Goal: Information Seeking & Learning: Understand process/instructions

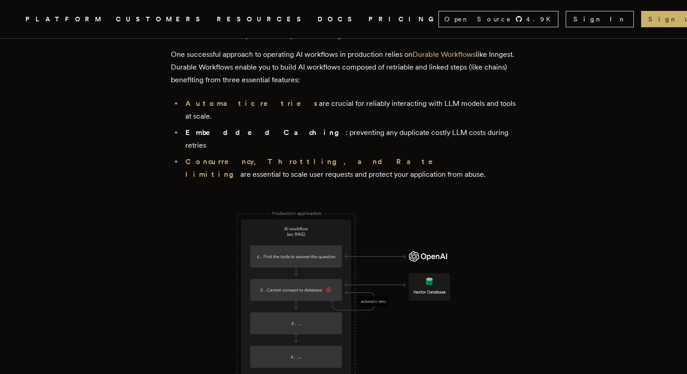
scroll to position [1699, 0]
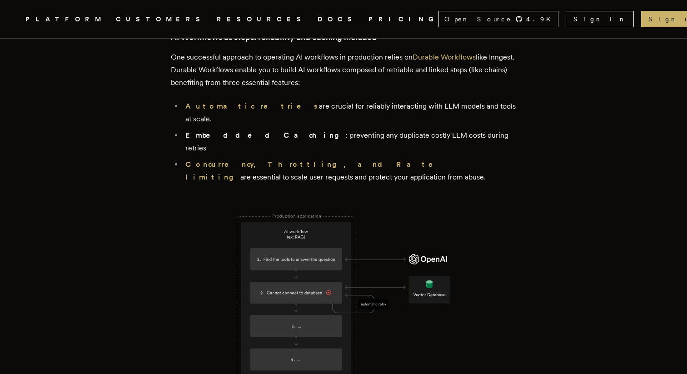
click at [318, 23] on link "DOCS" at bounding box center [338, 19] width 40 height 11
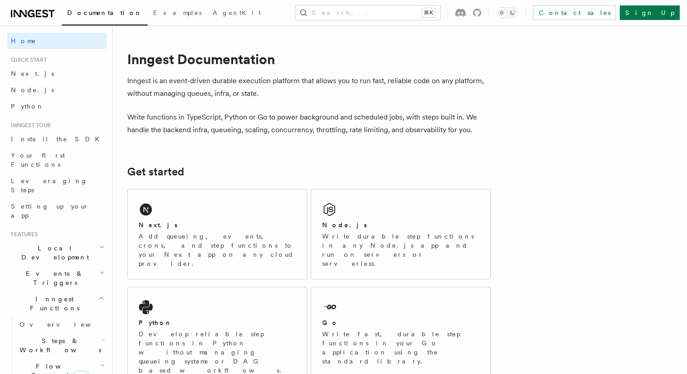
click at [155, 67] on h1 "Inngest Documentation" at bounding box center [309, 59] width 364 height 16
click at [73, 71] on link "Next.js" at bounding box center [57, 73] width 100 height 16
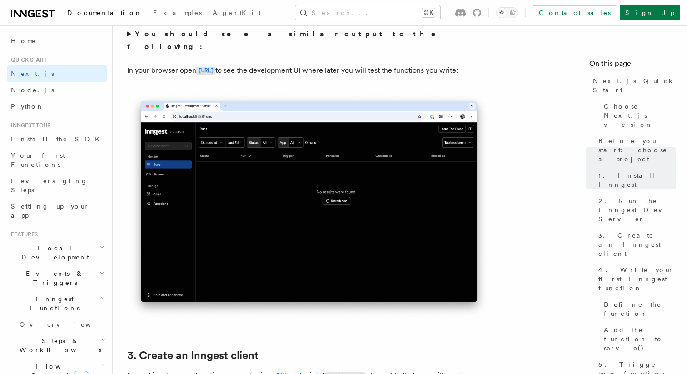
scroll to position [734, 0]
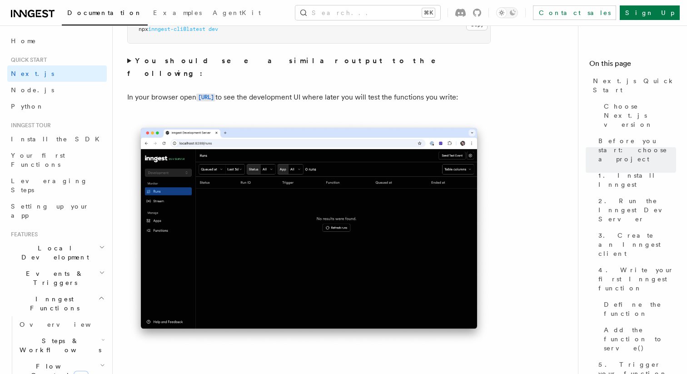
click at [177, 63] on strong "You should see a similar output to the following:" at bounding box center [287, 66] width 321 height 21
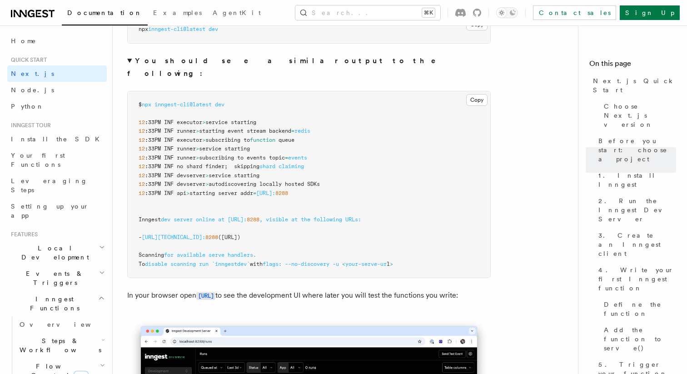
click at [153, 60] on strong "You should see a similar output to the following:" at bounding box center [287, 66] width 321 height 21
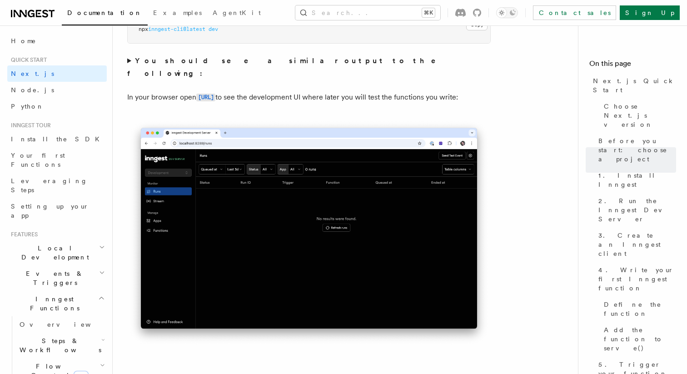
click at [156, 64] on strong "You should see a similar output to the following:" at bounding box center [287, 66] width 321 height 21
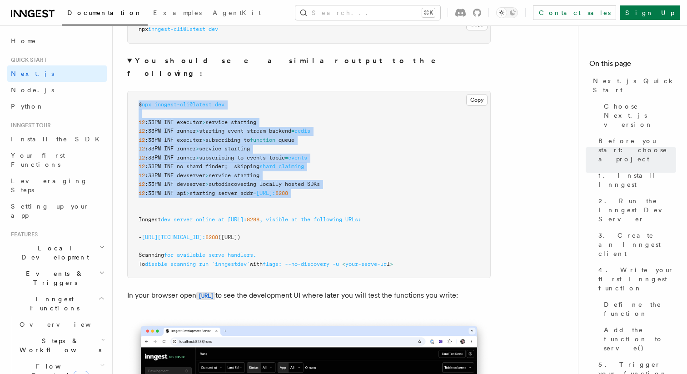
drag, startPoint x: 159, startPoint y: 87, endPoint x: 248, endPoint y: 187, distance: 134.2
click at [248, 187] on pre "$ npx inngest-cli@latest dev 12 :33PM INF executor > service starting 12 :33PM …" at bounding box center [309, 184] width 363 height 187
click at [300, 160] on pre "$ npx inngest-cli@latest dev 12 :33PM INF executor > service starting 12 :33PM …" at bounding box center [309, 184] width 363 height 187
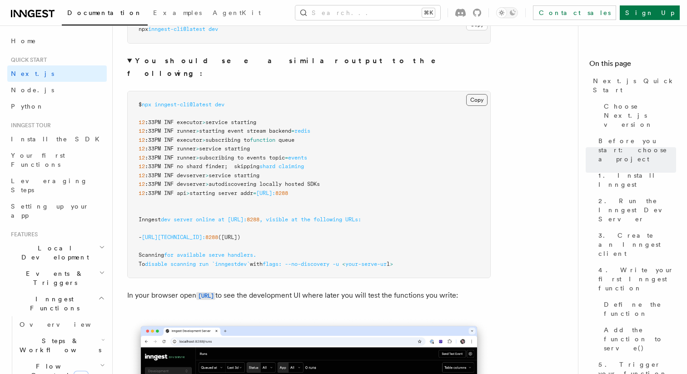
click at [478, 94] on button "Copy Copied" at bounding box center [476, 100] width 21 height 12
click at [488, 93] on pre "$ npx inngest-cli@latest dev 12 :33PM INF executor > service starting 12 :33PM …" at bounding box center [309, 184] width 363 height 187
click at [278, 67] on details "You should see a similar output to the following: Copy Copied $ npx inngest-cli…" at bounding box center [309, 167] width 364 height 224
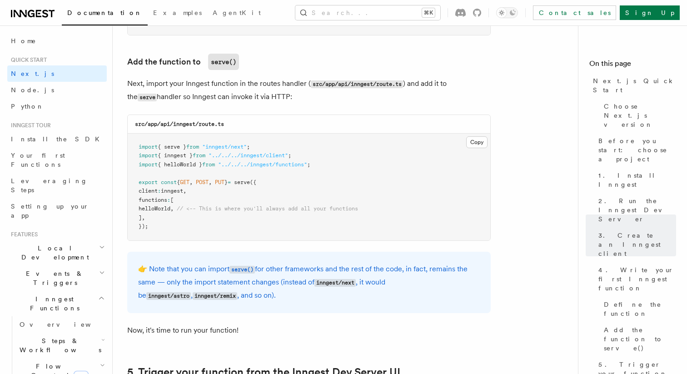
scroll to position [1990, 0]
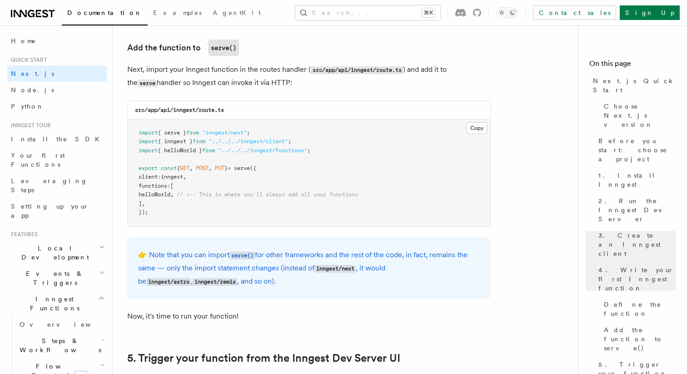
click at [278, 67] on p "Next, import your Inngest function in the routes handler ( src/app/api/inngest/…" at bounding box center [309, 76] width 364 height 26
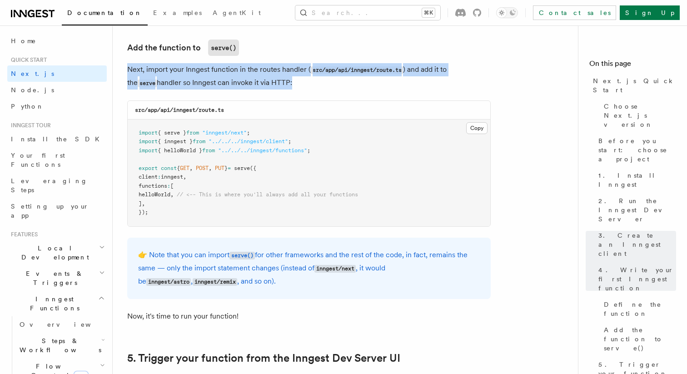
click at [278, 67] on p "Next, import your Inngest function in the routes handler ( src/app/api/inngest/…" at bounding box center [309, 76] width 364 height 26
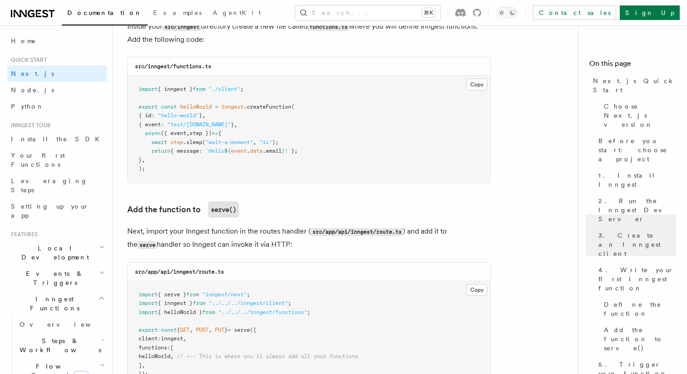
scroll to position [1779, 0]
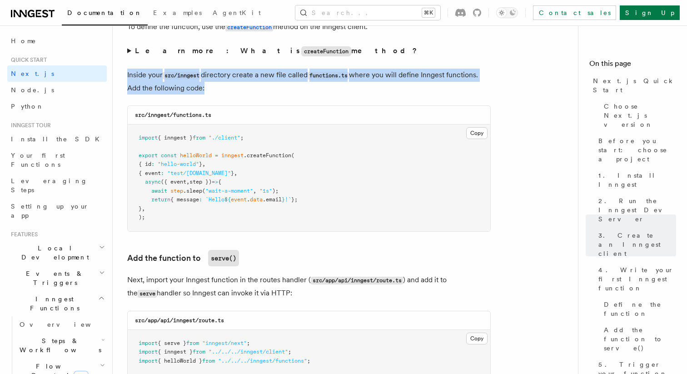
click at [276, 76] on p "Inside your src/inngest directory create a new file called functions.ts where y…" at bounding box center [309, 82] width 364 height 26
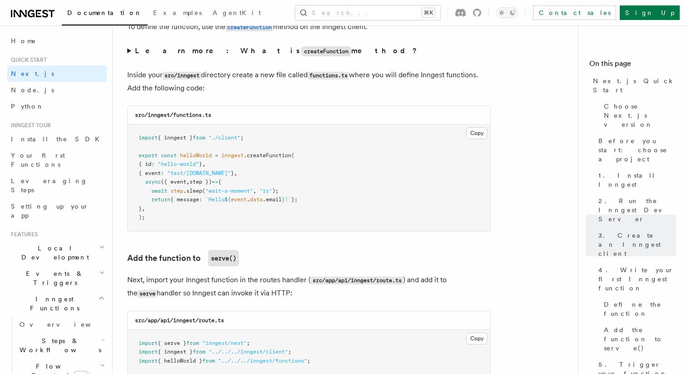
click at [276, 76] on p "Inside your src/inngest directory create a new file called functions.ts where y…" at bounding box center [309, 82] width 364 height 26
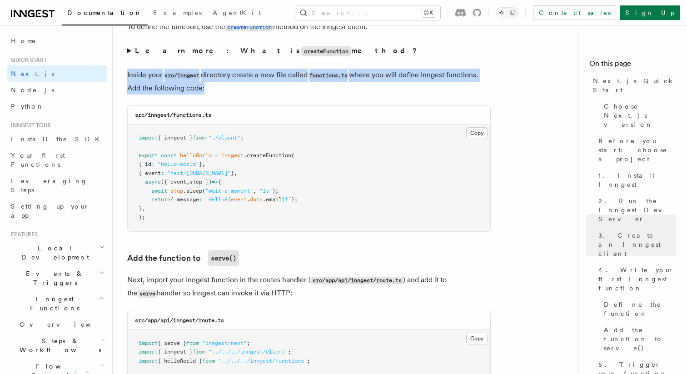
click at [180, 54] on strong "Learn more: What is createFunction method?" at bounding box center [277, 50] width 284 height 9
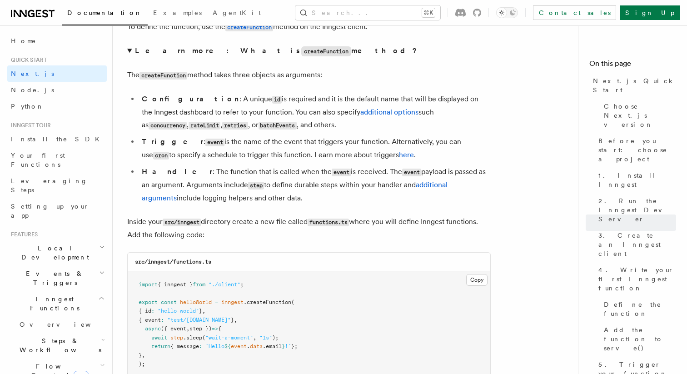
click at [165, 52] on strong "Learn more: What is createFunction method?" at bounding box center [277, 50] width 284 height 9
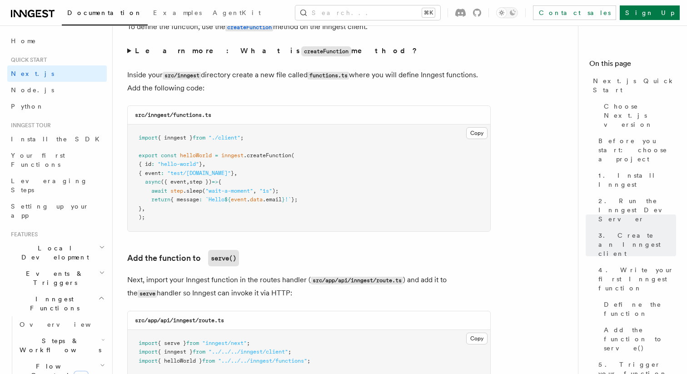
click at [165, 52] on strong "Learn more: What is createFunction method?" at bounding box center [277, 50] width 284 height 9
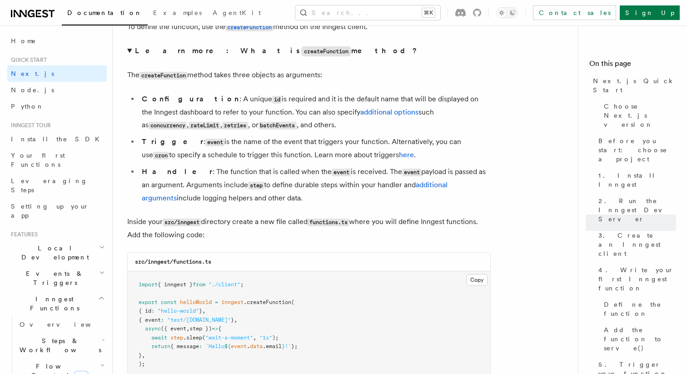
click at [165, 52] on strong "Learn more: What is createFunction method?" at bounding box center [277, 50] width 284 height 9
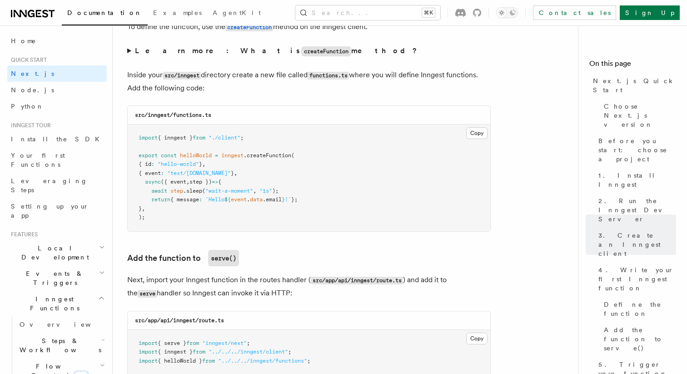
click at [165, 52] on strong "Learn more: What is createFunction method?" at bounding box center [277, 50] width 284 height 9
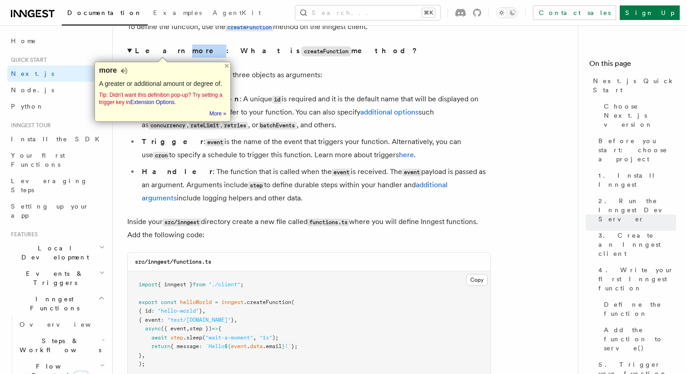
click at [271, 112] on li "Configuration : A unique id is required and it is the default name that will be…" at bounding box center [315, 112] width 352 height 39
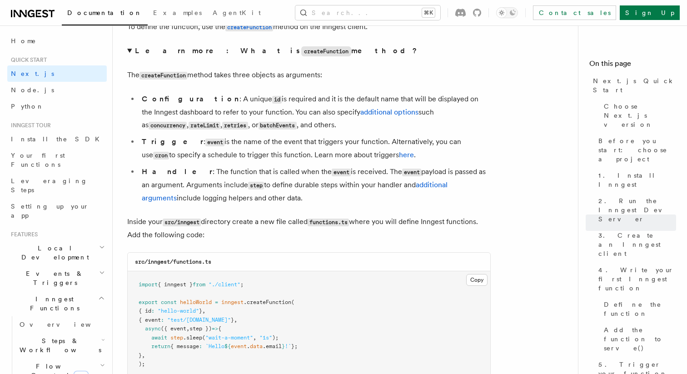
click at [147, 55] on strong "Learn more: What is createFunction method?" at bounding box center [277, 50] width 284 height 9
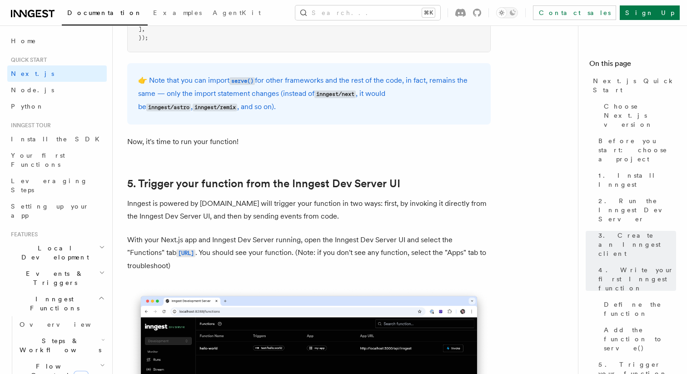
scroll to position [2221, 0]
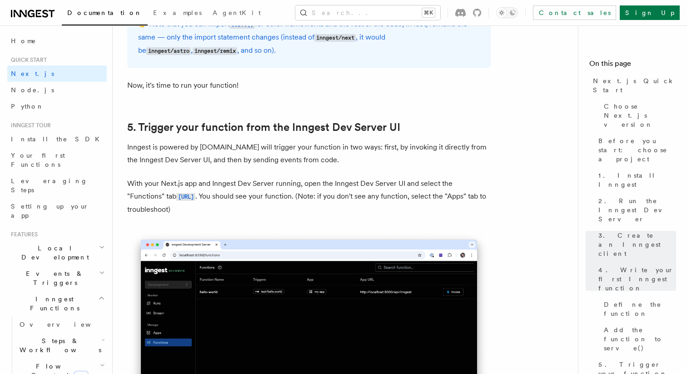
click at [230, 145] on p "Inngest is powered by [DOMAIN_NAME] will trigger your function in two ways: fir…" at bounding box center [309, 153] width 364 height 25
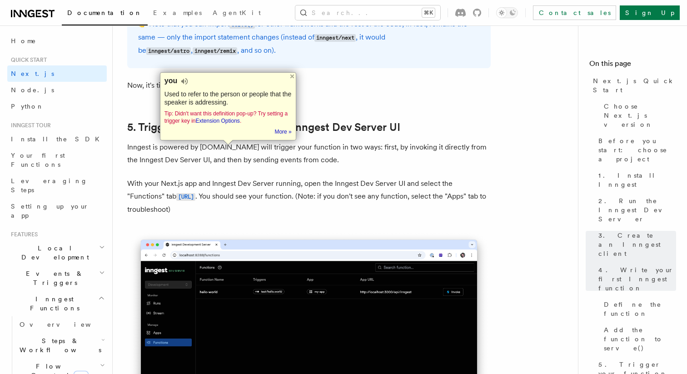
click at [255, 161] on p "Inngest is powered by [DOMAIN_NAME] will trigger your function in two ways: fir…" at bounding box center [309, 153] width 364 height 25
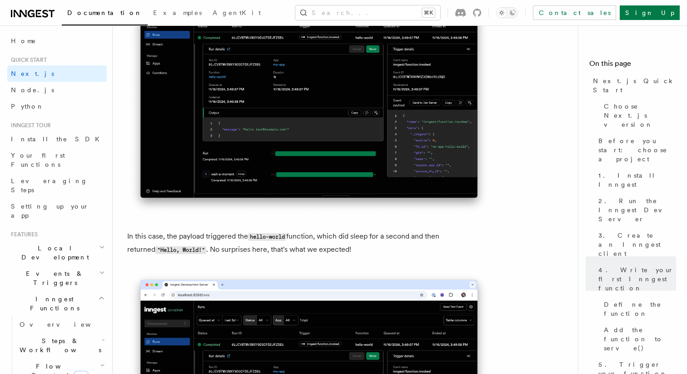
scroll to position [3735, 0]
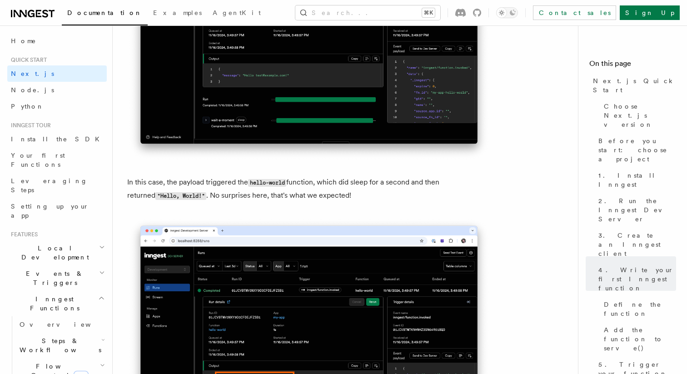
click at [252, 196] on p "In this case, the payload triggered the hello-world function, which did sleep f…" at bounding box center [309, 189] width 364 height 26
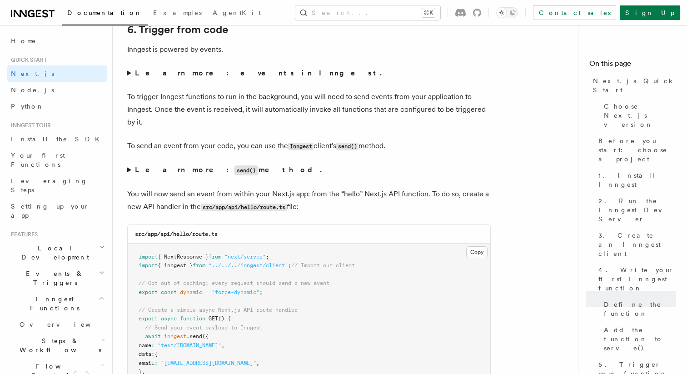
scroll to position [4821, 0]
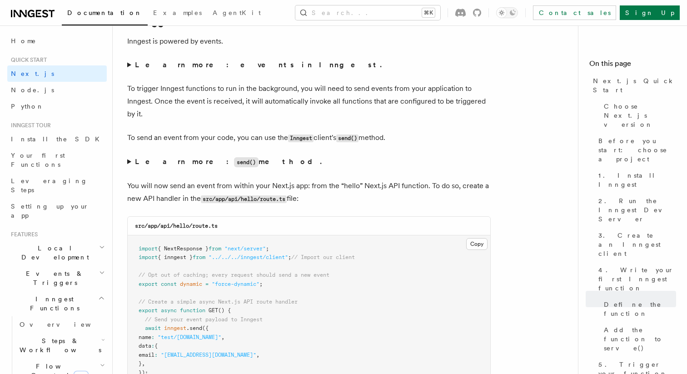
click at [190, 65] on strong "Learn more: events in Inngest." at bounding box center [259, 64] width 249 height 9
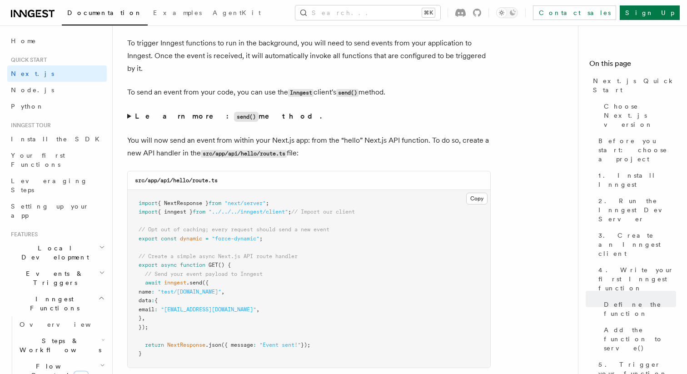
scroll to position [4974, 0]
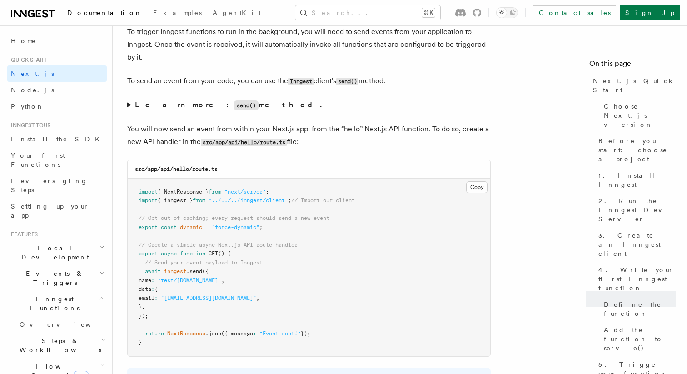
click at [151, 109] on strong "Learn more: send() method." at bounding box center [229, 104] width 189 height 9
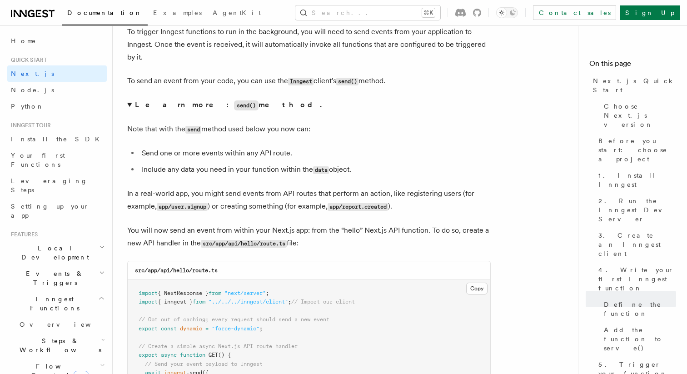
click at [151, 109] on strong "Learn more: send() method." at bounding box center [229, 104] width 189 height 9
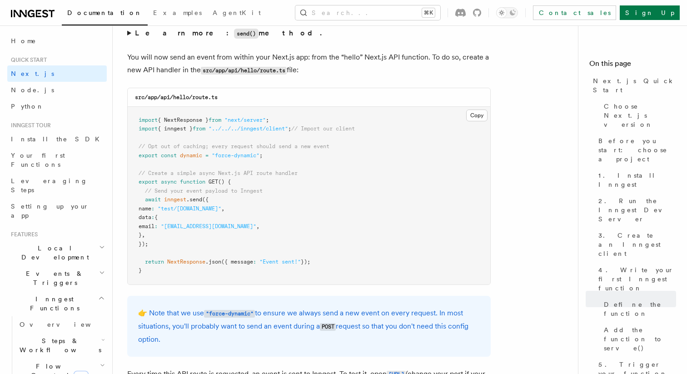
scroll to position [5056, 0]
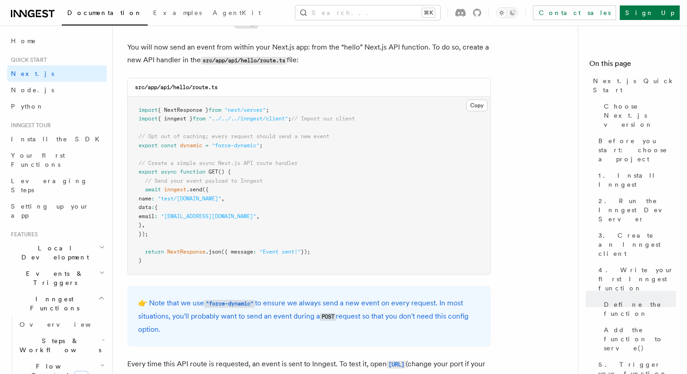
click at [146, 140] on span "// Opt out of caching; every request should send a new event" at bounding box center [234, 136] width 191 height 6
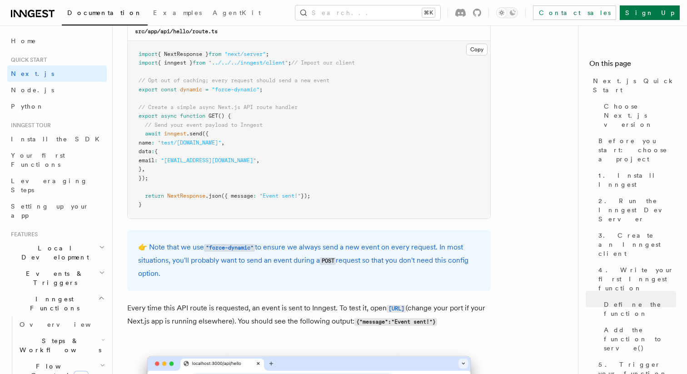
scroll to position [5125, 0]
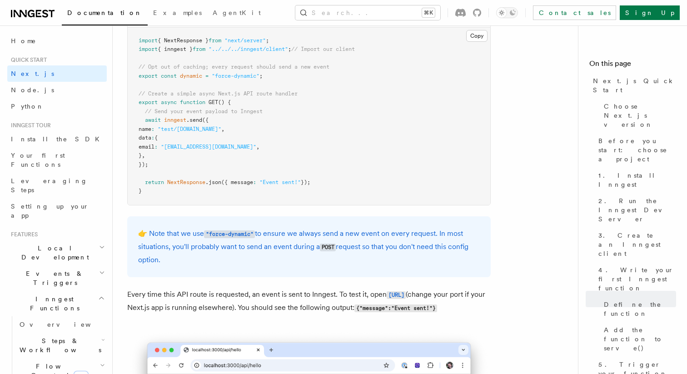
click at [146, 141] on span "data" at bounding box center [145, 138] width 13 height 6
click at [150, 150] on span "email" at bounding box center [147, 147] width 16 height 6
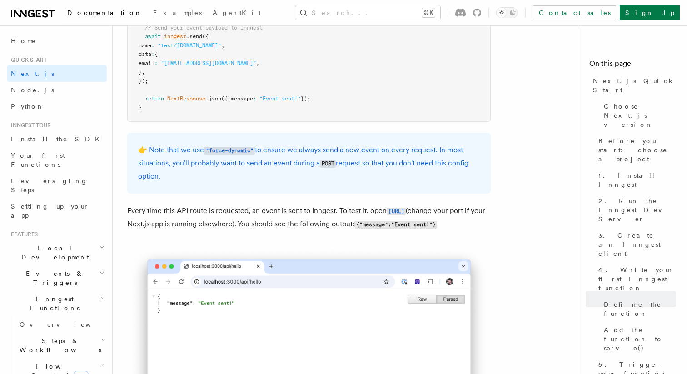
scroll to position [5221, 0]
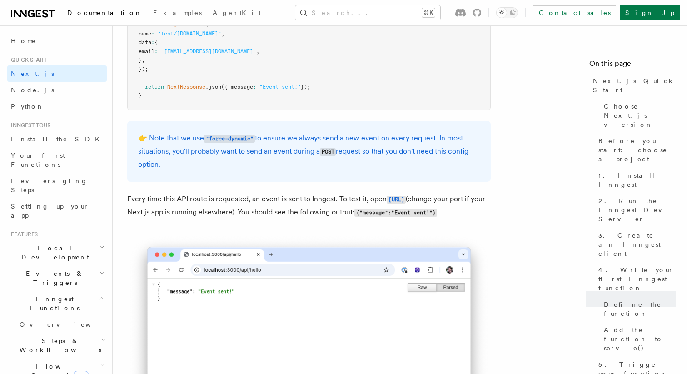
click at [150, 153] on p "👉 Note that we use "force-dynamic" to ensure we always send a new event on ever…" at bounding box center [309, 151] width 342 height 39
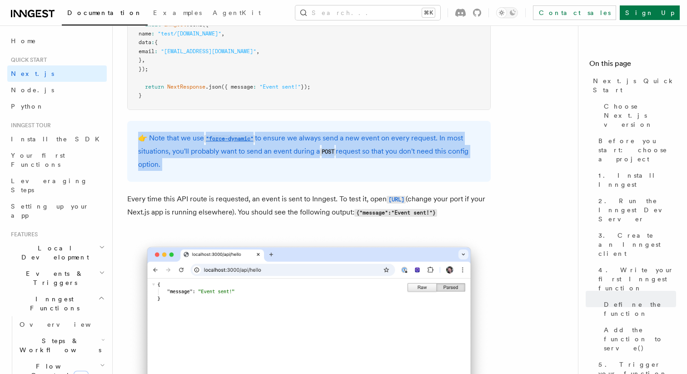
click at [151, 171] on p "👉 Note that we use "force-dynamic" to ensure we always send a new event on ever…" at bounding box center [309, 151] width 342 height 39
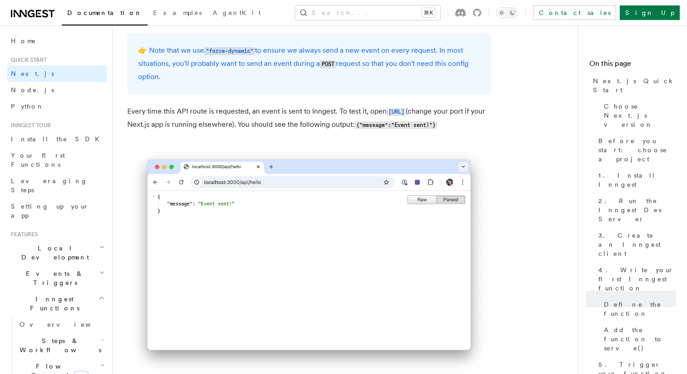
scroll to position [5316, 0]
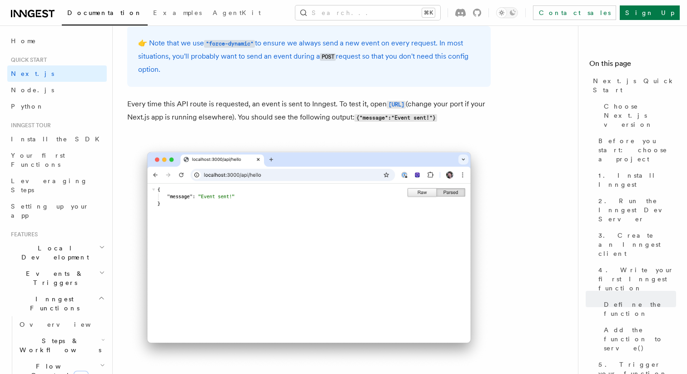
click at [161, 124] on p "Every time this API route is requested, an event is sent to Inngest. To test it…" at bounding box center [309, 111] width 364 height 26
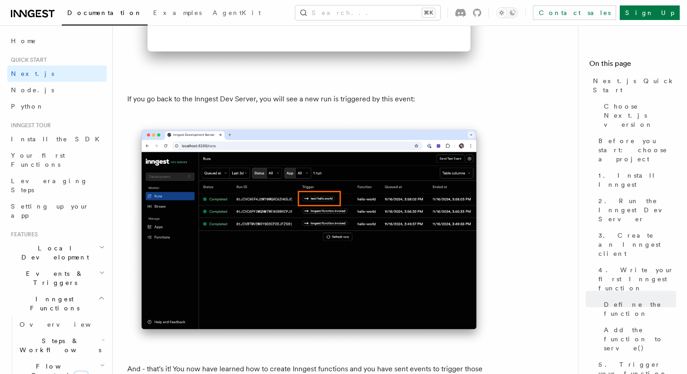
scroll to position [5612, 0]
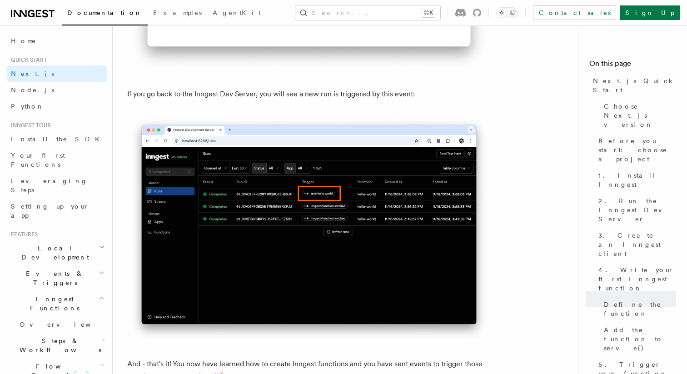
click at [182, 100] on p "If you go back to the Inngest Dev Server, you will see a new run is triggered b…" at bounding box center [309, 94] width 364 height 13
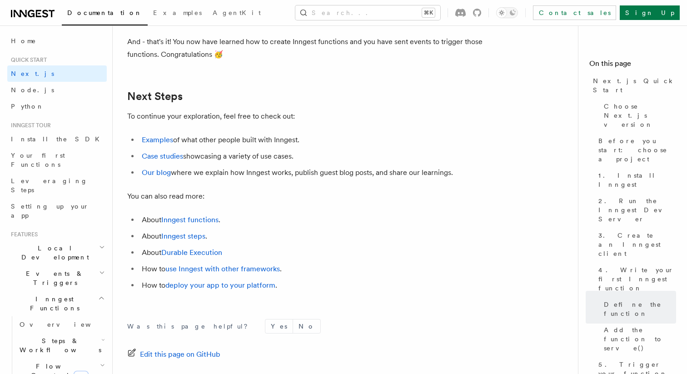
scroll to position [5967, 0]
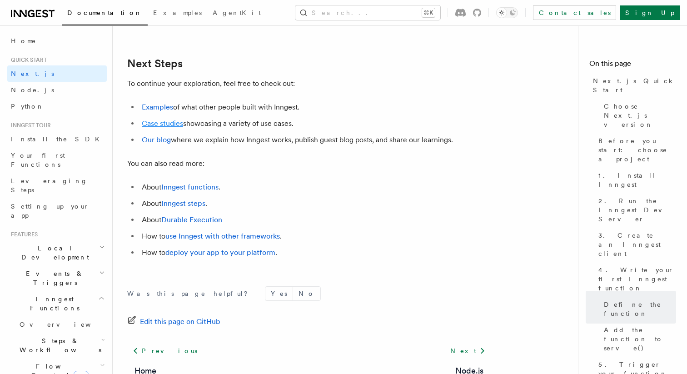
click at [164, 128] on link "Case studies" at bounding box center [162, 123] width 41 height 9
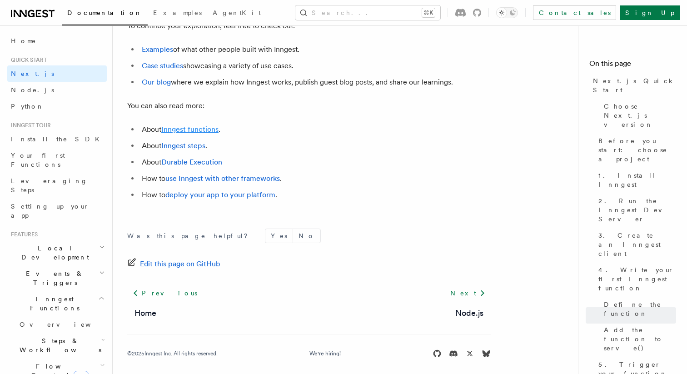
scroll to position [5729, 0]
click at [156, 55] on link "Examples" at bounding box center [157, 50] width 31 height 9
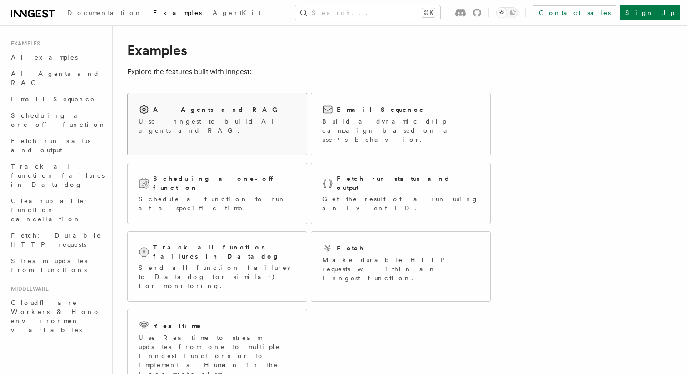
scroll to position [13, 0]
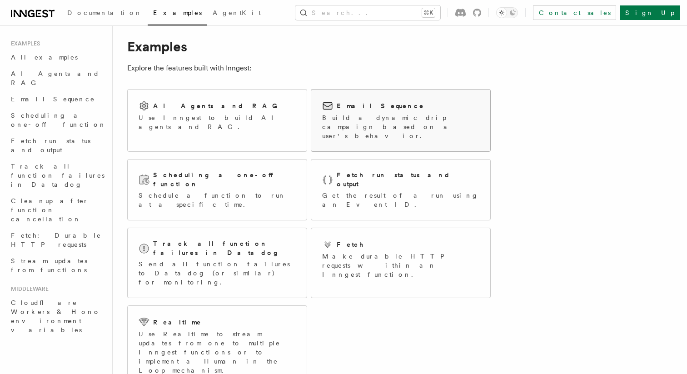
click at [358, 127] on p "Build a dynamic drip campaign based on a user's behavior." at bounding box center [400, 126] width 157 height 27
click at [279, 62] on p "Explore the features built with Inngest:" at bounding box center [309, 68] width 364 height 13
click at [67, 70] on link "AI Agents and RAG" at bounding box center [57, 77] width 100 height 25
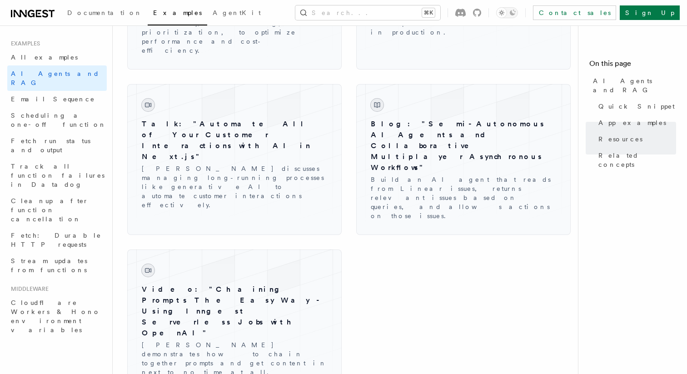
scroll to position [1590, 0]
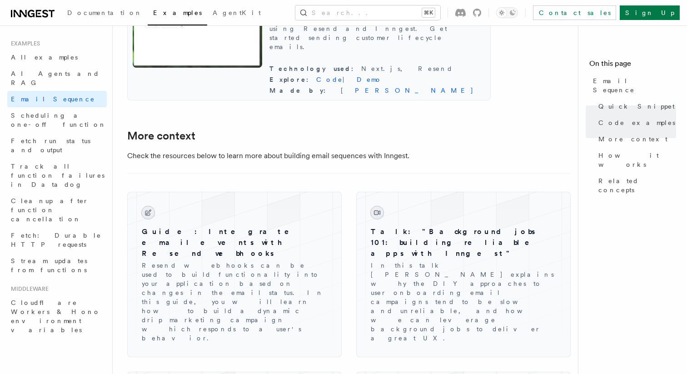
scroll to position [973, 0]
